Goal: Navigation & Orientation: Find specific page/section

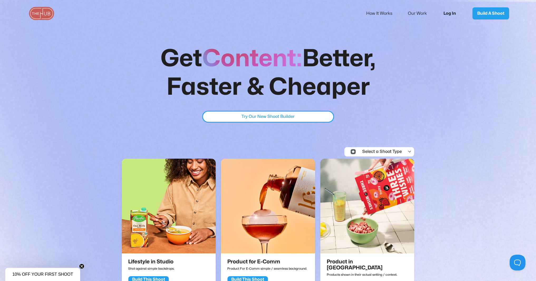
click at [454, 13] on link "Log In" at bounding box center [451, 13] width 26 height 17
click at [494, 18] on link "Build A Shoot" at bounding box center [490, 13] width 37 height 12
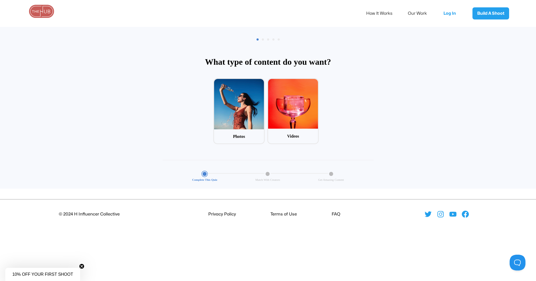
scroll to position [25, 0]
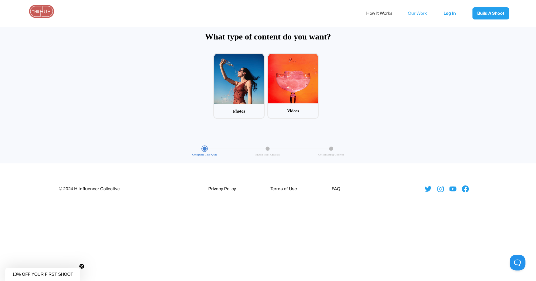
click at [416, 14] on link "Our Work" at bounding box center [421, 13] width 26 height 11
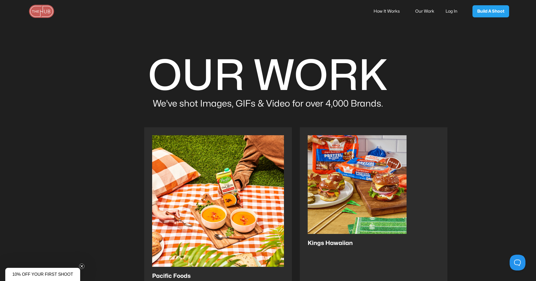
click at [386, 13] on link "How It Works" at bounding box center [389, 11] width 33 height 11
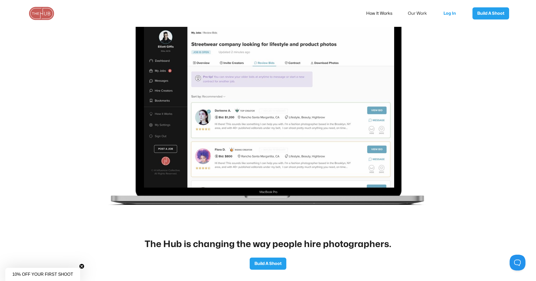
scroll to position [928, 0]
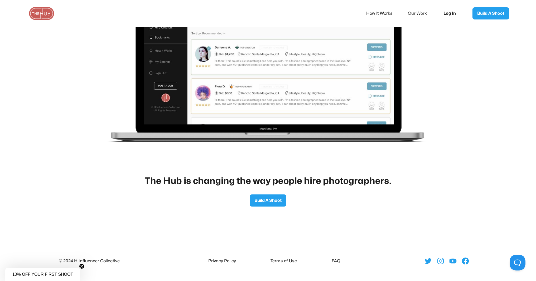
click at [452, 12] on link "Log In" at bounding box center [451, 13] width 26 height 17
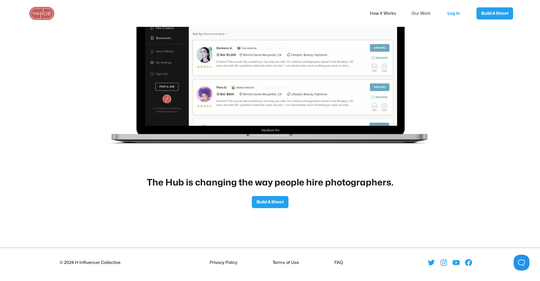
click at [323, 102] on circle "Close dialog" at bounding box center [323, 104] width 6 height 6
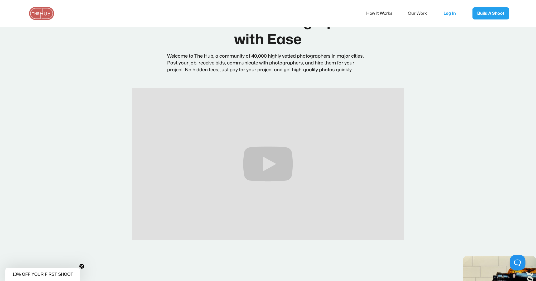
scroll to position [0, 0]
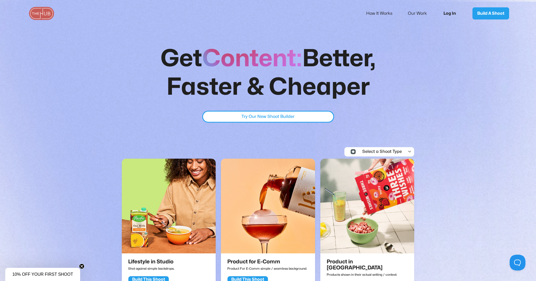
click at [450, 14] on link "Log In" at bounding box center [451, 13] width 26 height 17
